Goal: Information Seeking & Learning: Learn about a topic

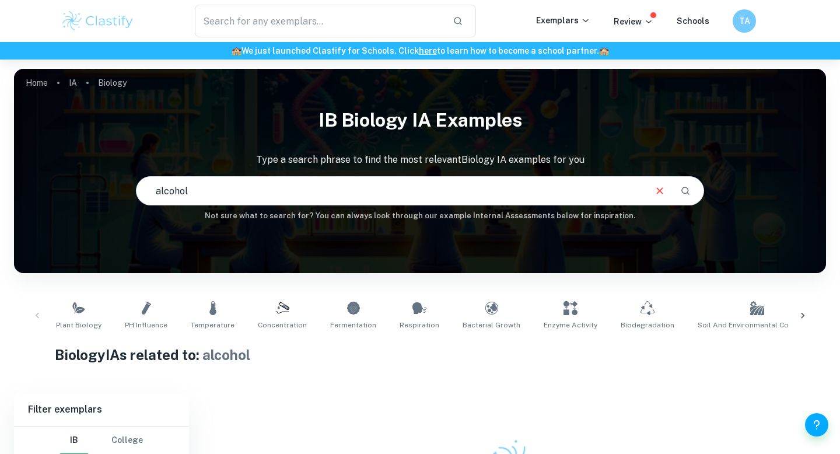
scroll to position [114, 0]
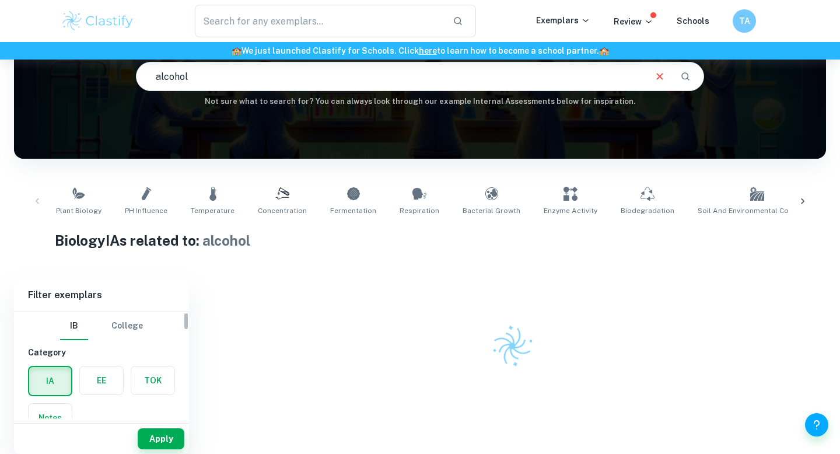
click at [107, 383] on label "button" at bounding box center [101, 380] width 43 height 28
click at [0, 0] on input "radio" at bounding box center [0, 0] width 0 height 0
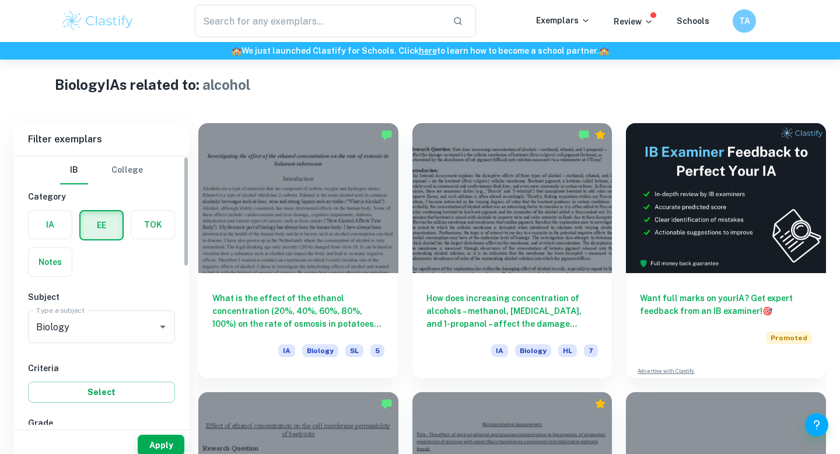
scroll to position [290, 0]
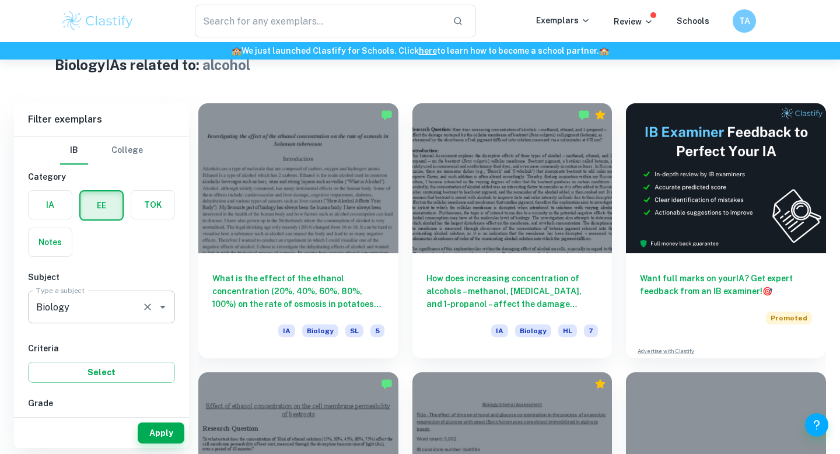
click at [117, 314] on input "Biology" at bounding box center [85, 307] width 104 height 22
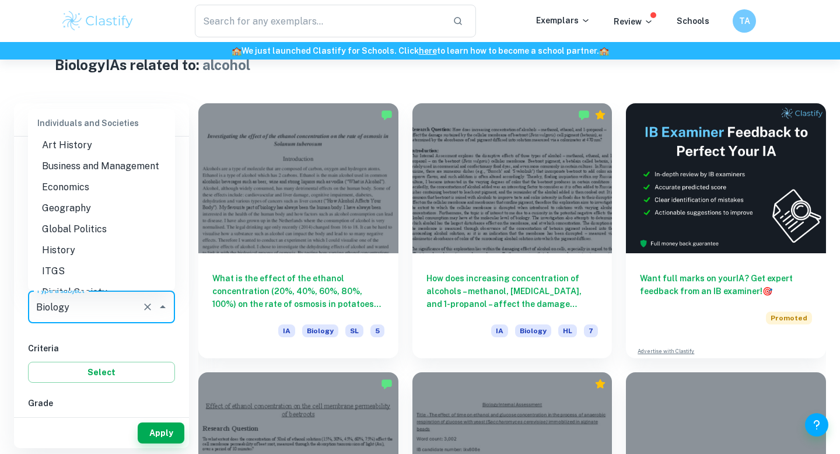
scroll to position [1033, 0]
click at [87, 169] on li "Business and Management" at bounding box center [101, 169] width 147 height 21
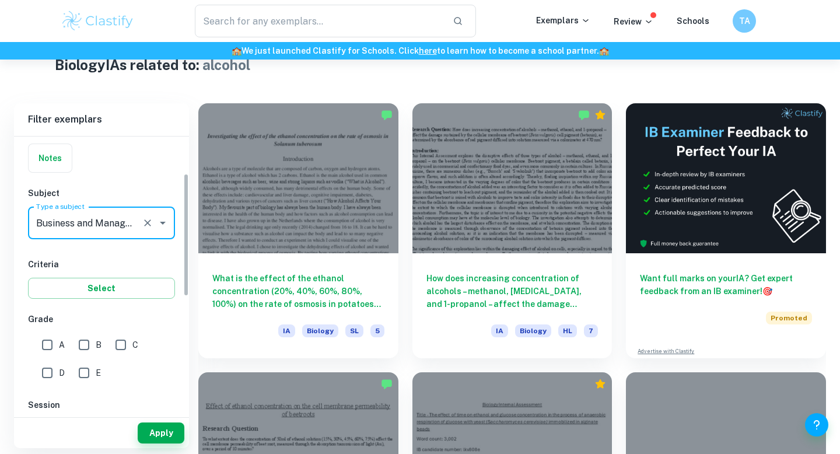
scroll to position [83, 0]
click at [54, 346] on input "A" at bounding box center [47, 345] width 23 height 23
checkbox input "true"
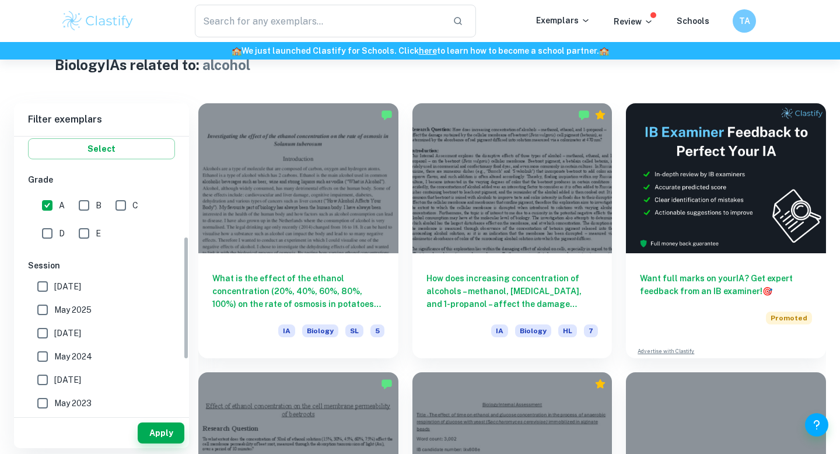
scroll to position [223, 0]
click at [161, 435] on button "Apply" at bounding box center [161, 432] width 47 height 21
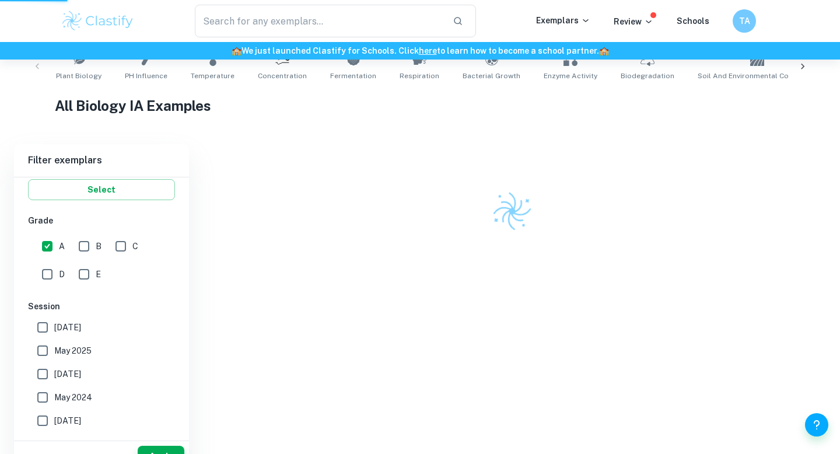
scroll to position [208, 0]
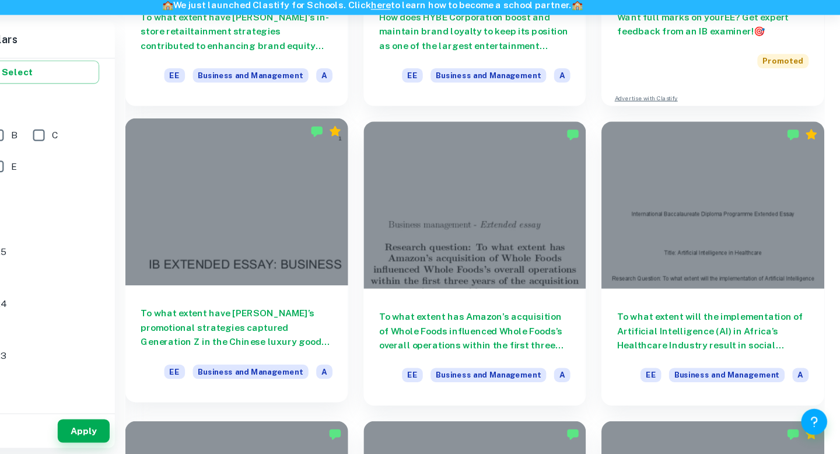
scroll to position [262, 0]
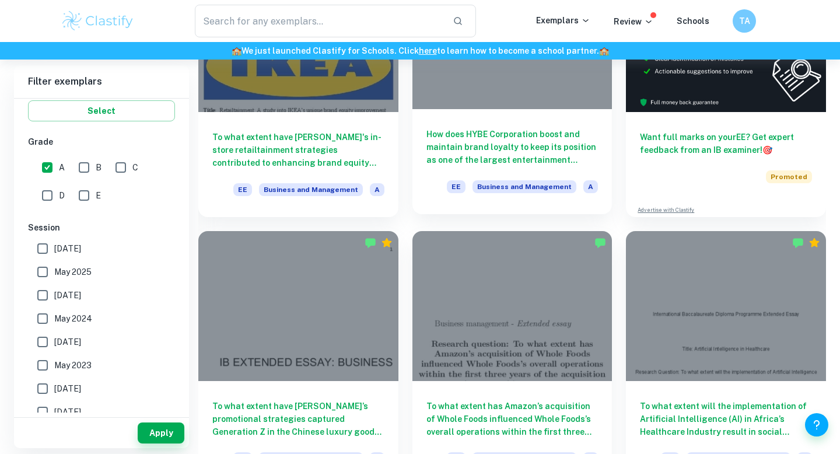
scroll to position [188, 0]
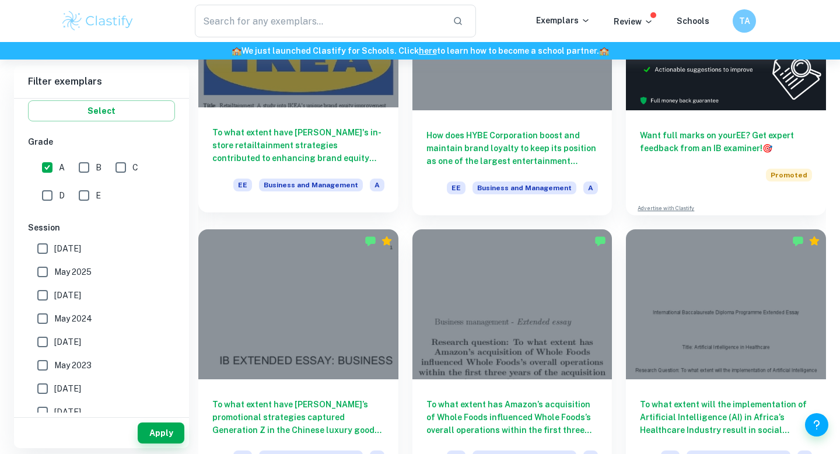
click at [321, 117] on div "To what extent have [PERSON_NAME]'s in-store retailtainment strategies contribu…" at bounding box center [298, 159] width 200 height 105
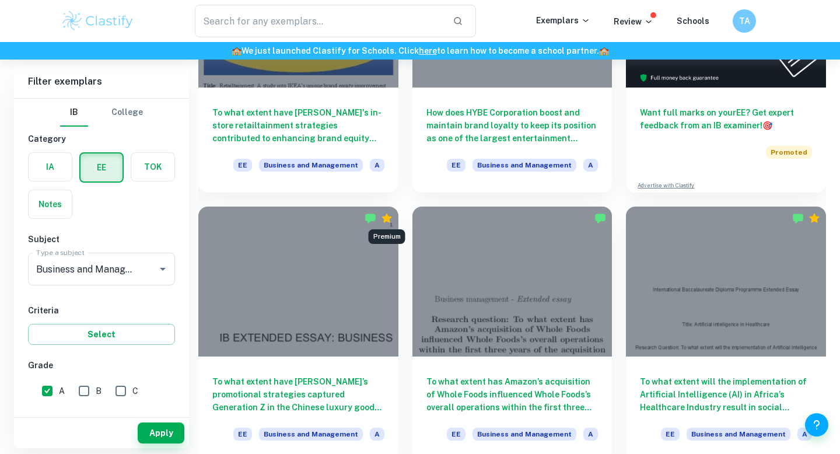
scroll to position [212, 0]
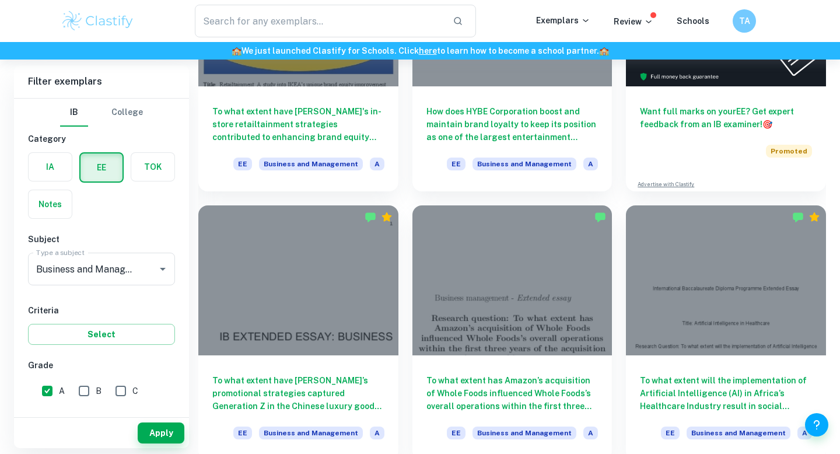
click at [402, 190] on div "How does HYBE Corporation boost and maintain brand loyalty to keep its position…" at bounding box center [505, 56] width 214 height 269
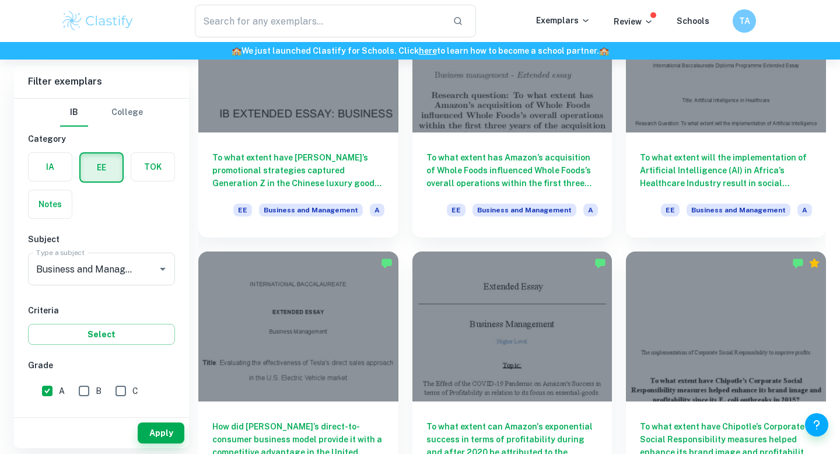
scroll to position [433, 0]
